Goal: Transaction & Acquisition: Purchase product/service

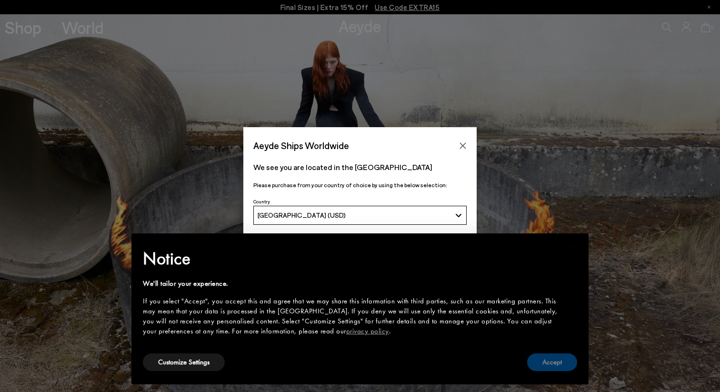
click at [557, 359] on button "Accept" at bounding box center [552, 363] width 50 height 18
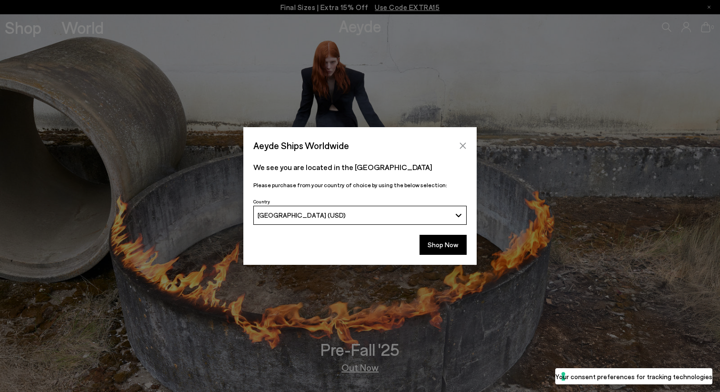
click at [465, 140] on button "Close" at bounding box center [463, 146] width 14 height 14
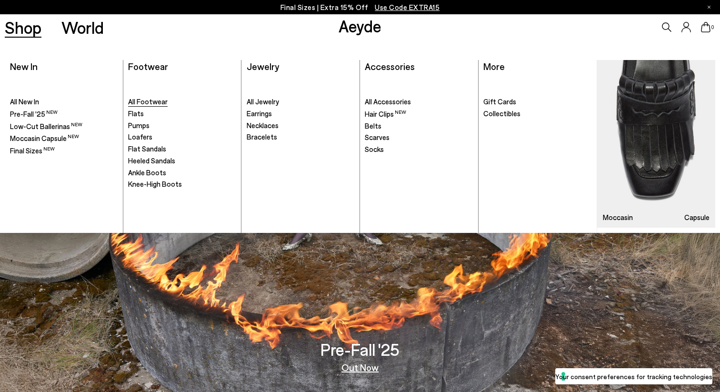
click at [155, 101] on span "All Footwear" at bounding box center [148, 101] width 40 height 9
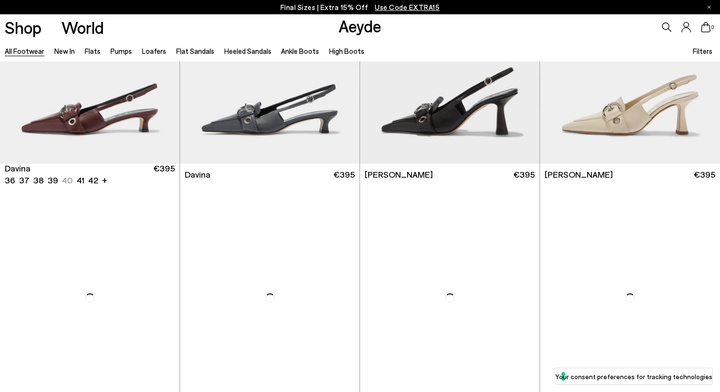
scroll to position [5815, 0]
